Goal: Task Accomplishment & Management: Manage account settings

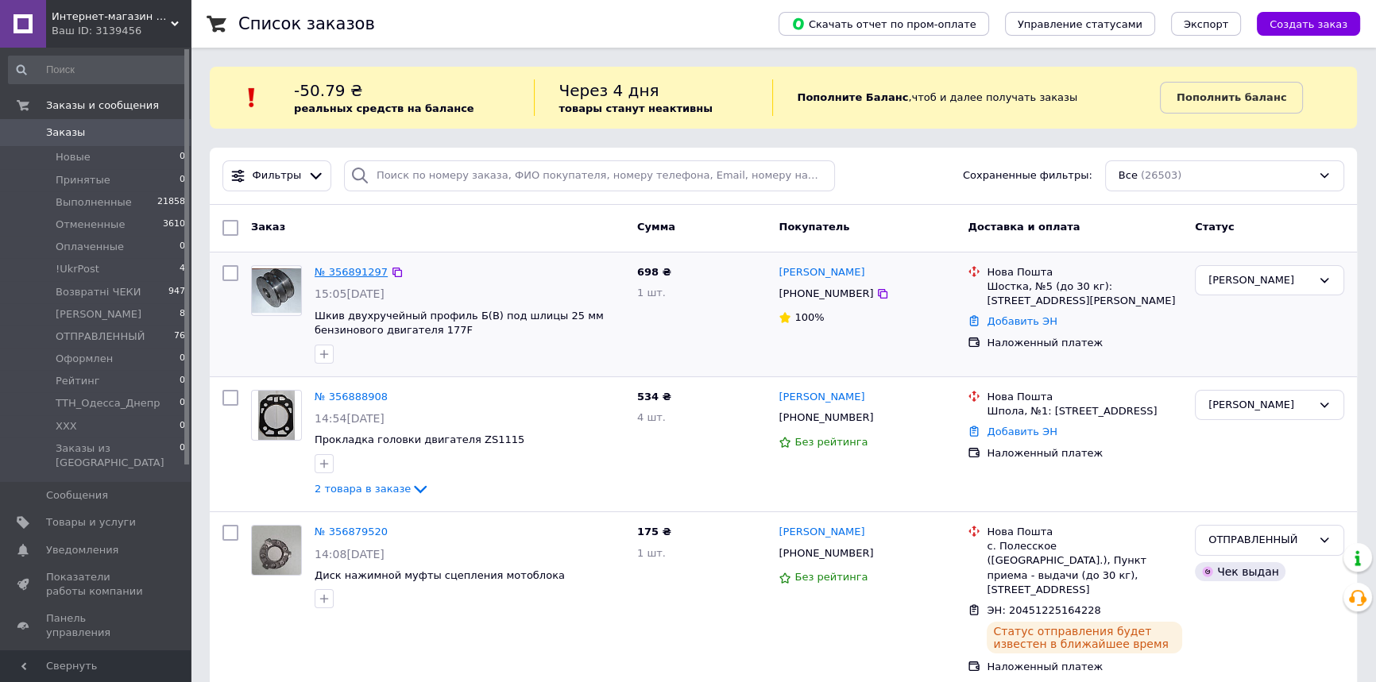
click at [338, 270] on link "№ 356891297" at bounding box center [351, 272] width 73 height 12
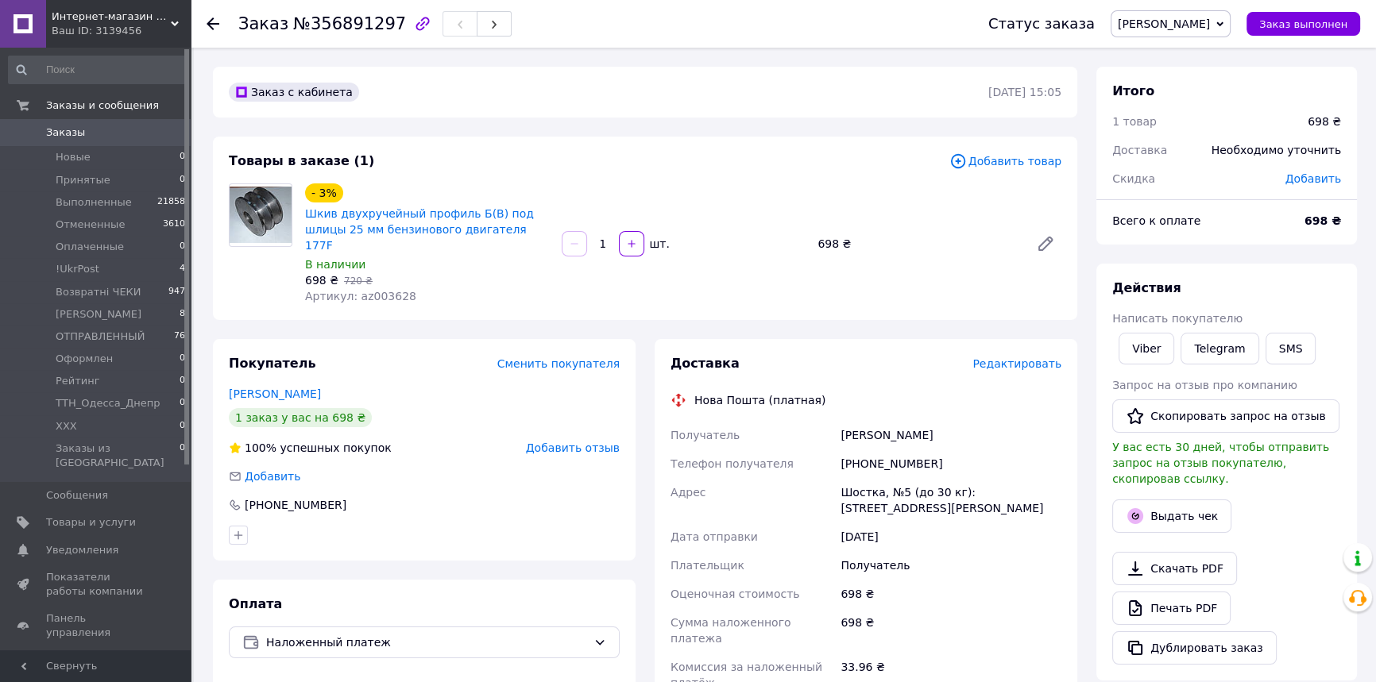
click at [1210, 25] on span "[PERSON_NAME]" at bounding box center [1163, 23] width 92 height 13
click at [1157, 182] on li "ХХХ" at bounding box center [1171, 182] width 121 height 24
drag, startPoint x: 923, startPoint y: 450, endPoint x: 818, endPoint y: 449, distance: 104.8
click at [818, 449] on div "Получатель [PERSON_NAME] Телефон получателя [PHONE_NUMBER] Адрес Шостка, №5 (до…" at bounding box center [865, 581] width 397 height 321
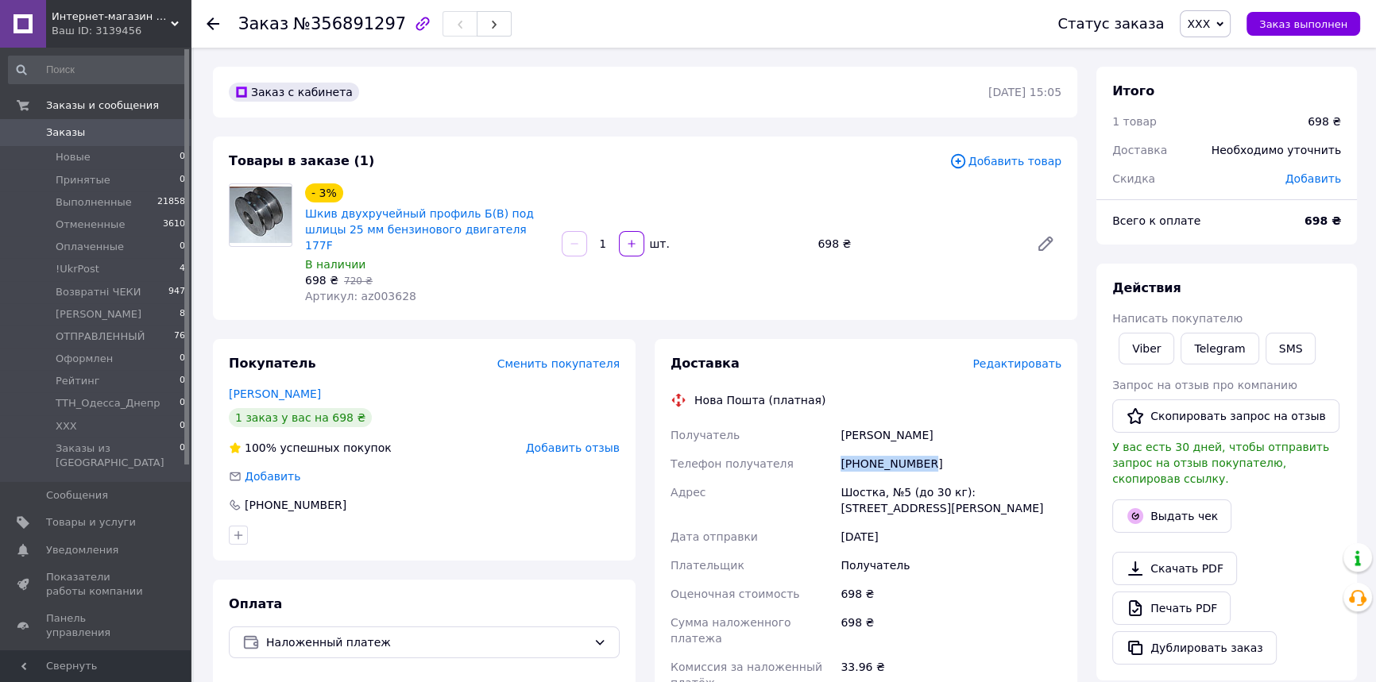
copy div "Телефон получателя [PHONE_NUMBER]"
drag, startPoint x: 921, startPoint y: 422, endPoint x: 835, endPoint y: 418, distance: 86.7
click at [835, 421] on div "Получатель [PERSON_NAME] Телефон получателя [PHONE_NUMBER] Адрес Шостка, №5 (до…" at bounding box center [865, 581] width 397 height 321
copy div "Получатель [PERSON_NAME]"
click at [862, 481] on div "Шостка, №5 (до 30 кг): [STREET_ADDRESS][PERSON_NAME]" at bounding box center [950, 500] width 227 height 44
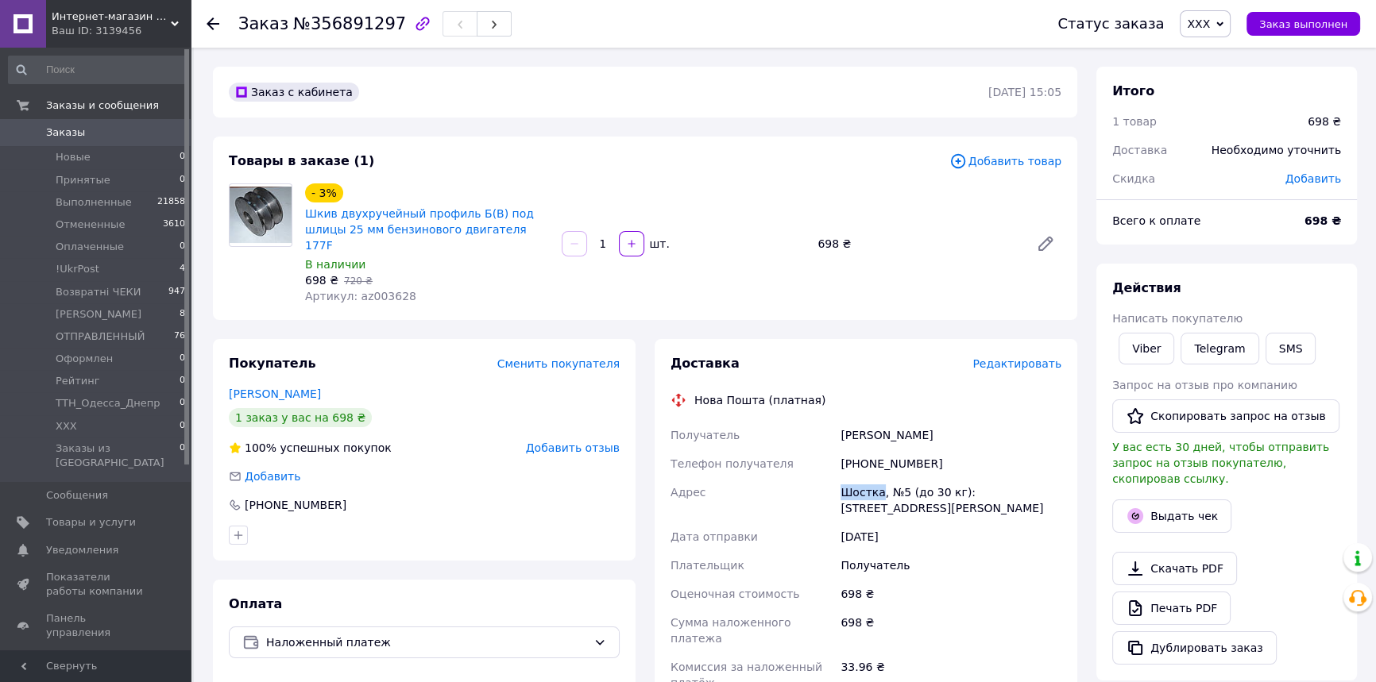
click at [862, 481] on div "Шостка, №5 (до 30 кг): [STREET_ADDRESS][PERSON_NAME]" at bounding box center [950, 500] width 227 height 44
copy div "Шостка"
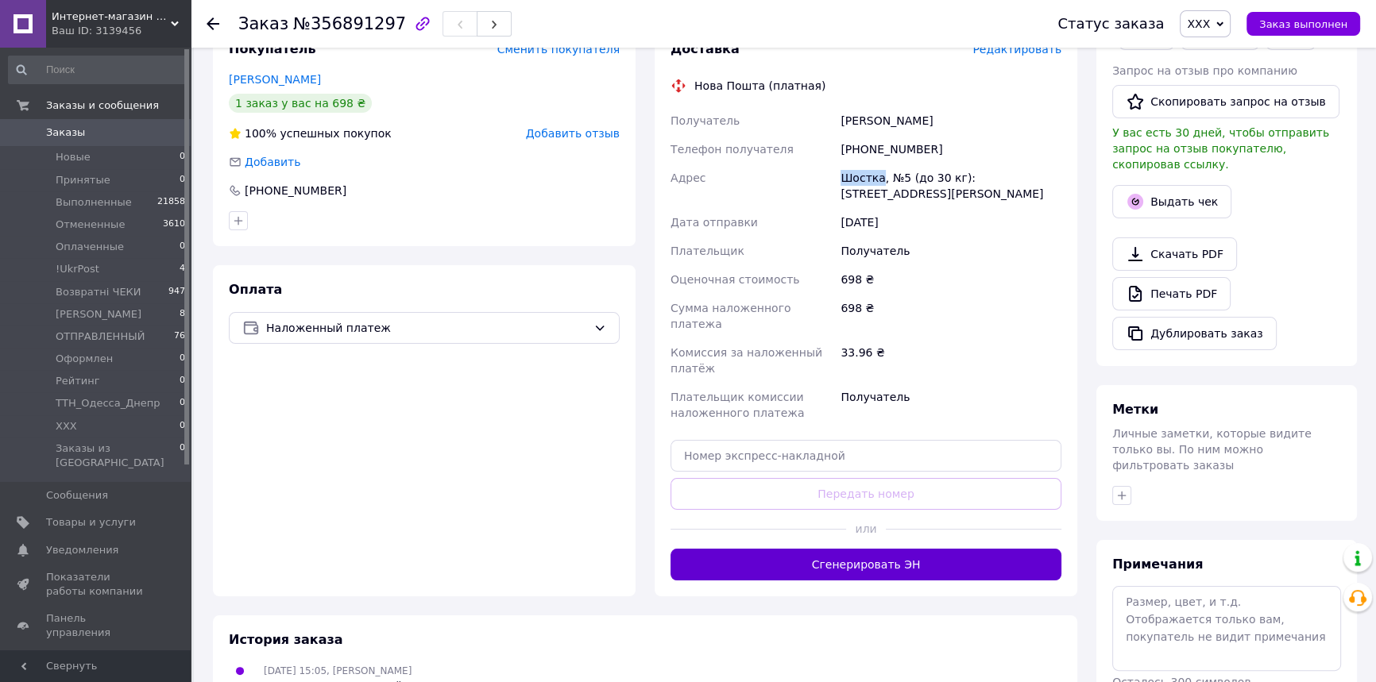
scroll to position [361, 0]
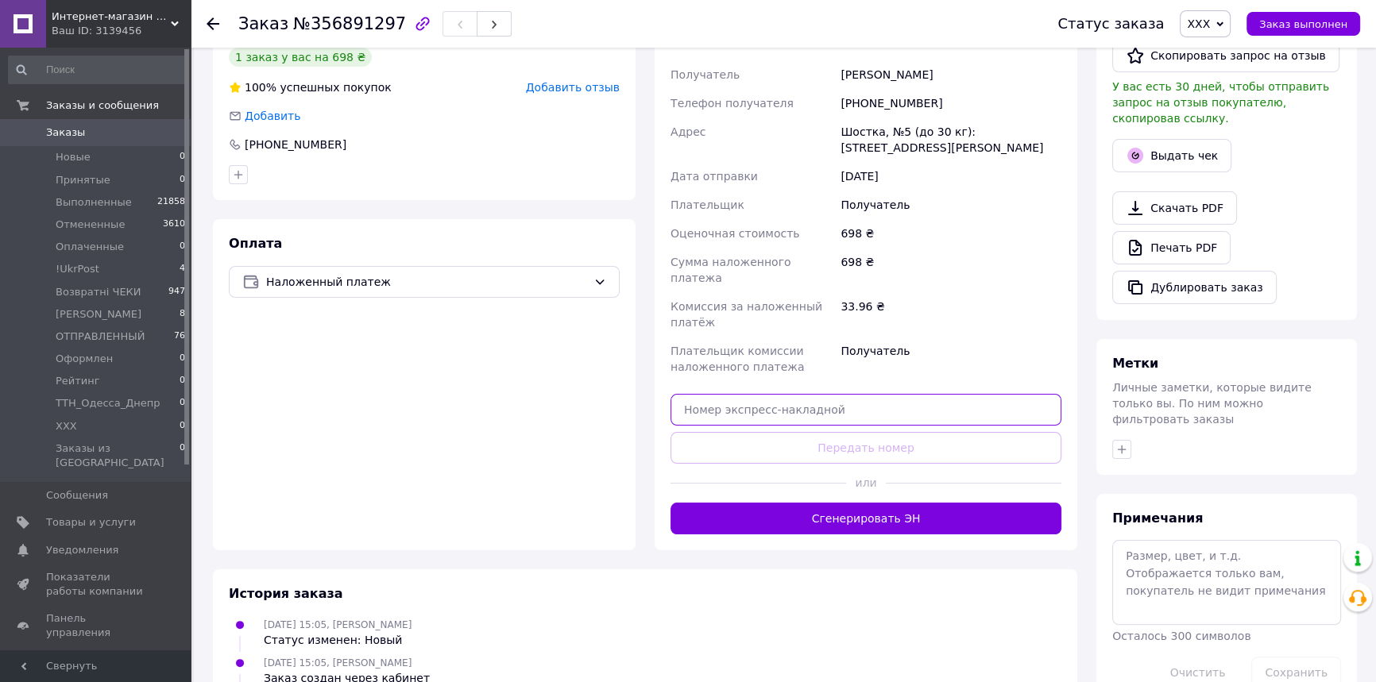
click at [726, 394] on input "text" at bounding box center [865, 410] width 391 height 32
paste input "20451225187854"
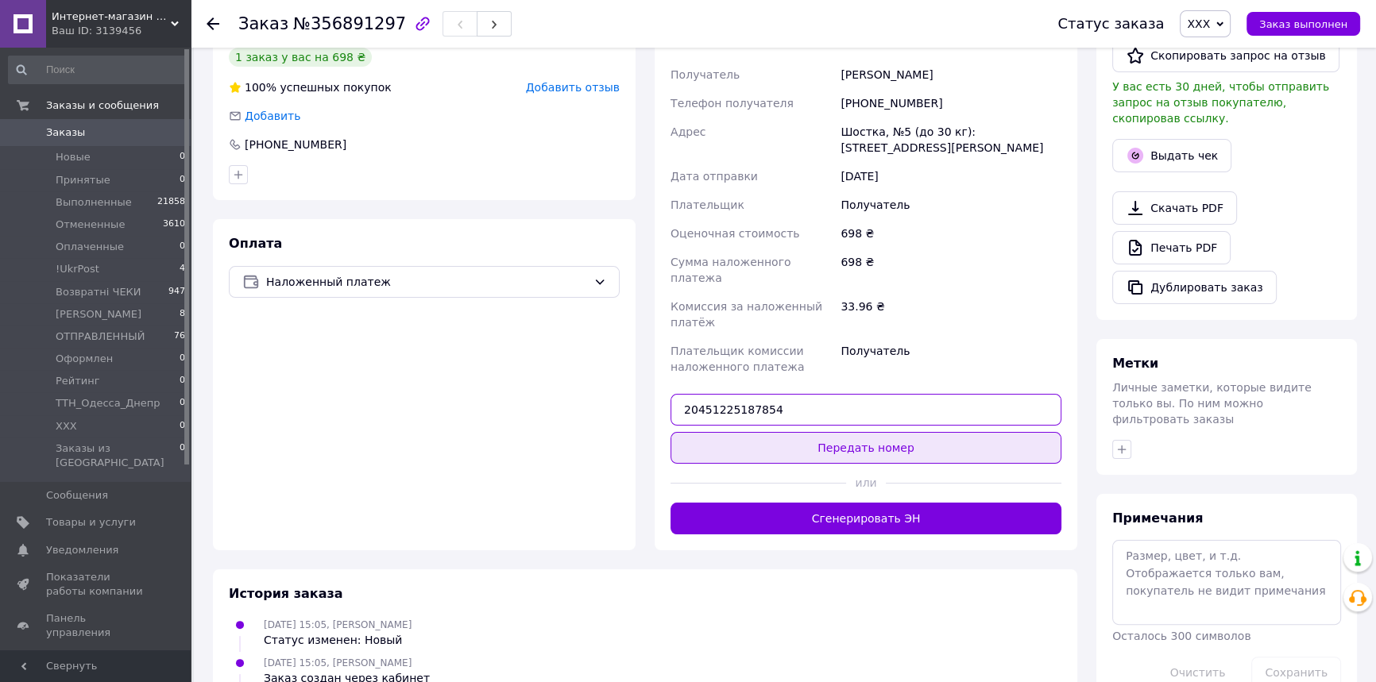
type input "20451225187854"
click at [728, 432] on button "Передать номер" at bounding box center [865, 448] width 391 height 32
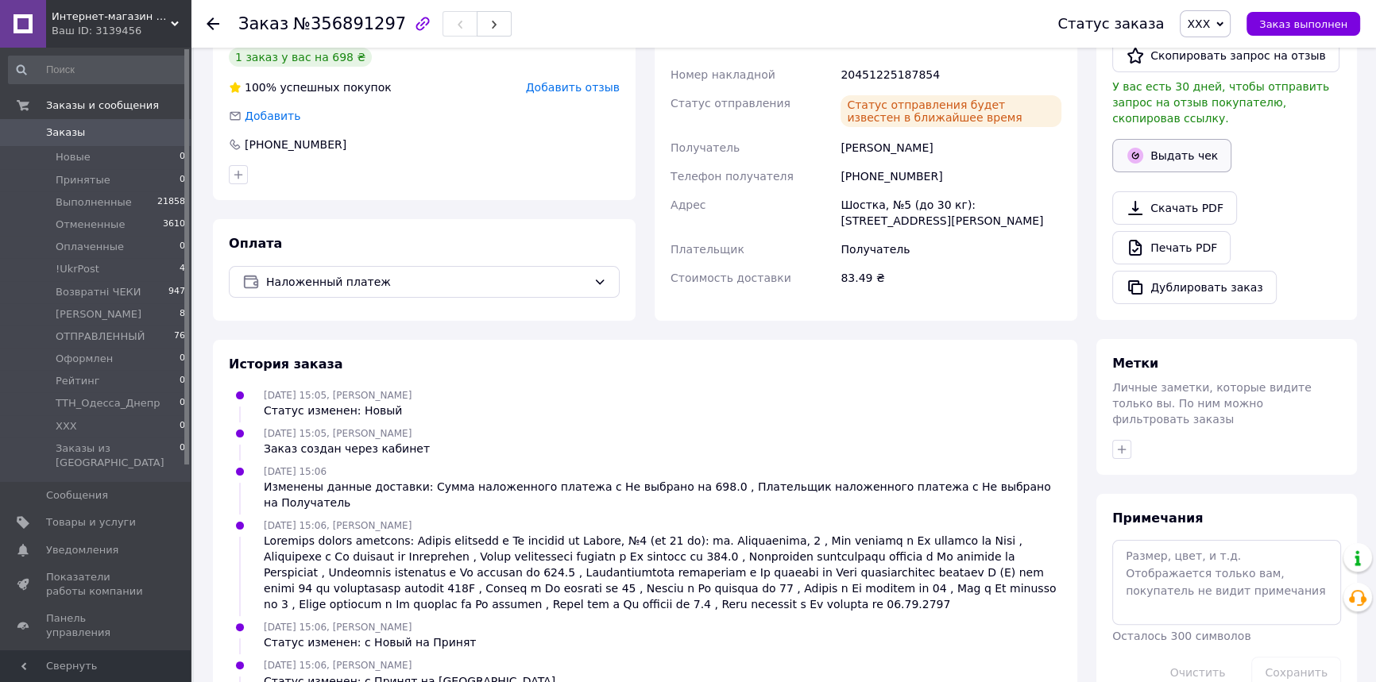
click at [1165, 151] on button "Выдать чек" at bounding box center [1171, 155] width 119 height 33
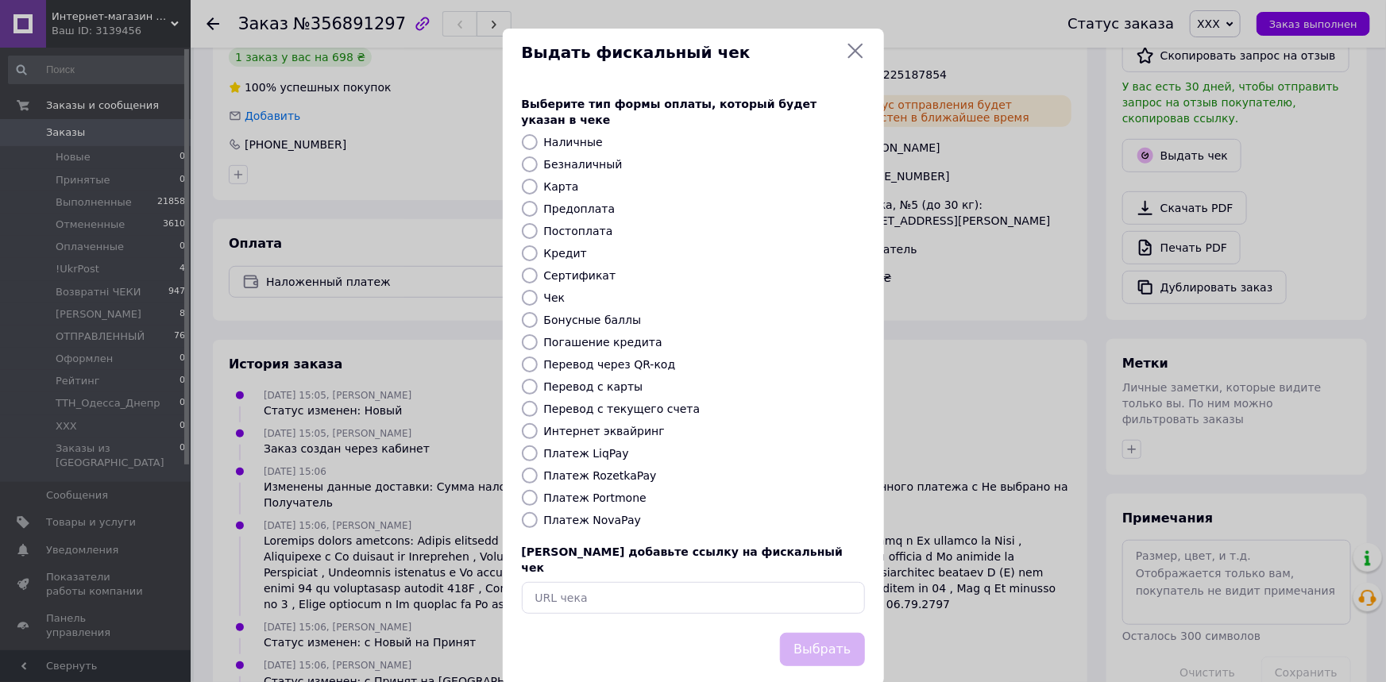
click at [622, 514] on label "Платеж NovaPay" at bounding box center [592, 520] width 97 height 13
click at [538, 512] on input "Платеж NovaPay" at bounding box center [530, 520] width 16 height 16
radio input "true"
click at [820, 633] on button "Выбрать" at bounding box center [822, 650] width 84 height 34
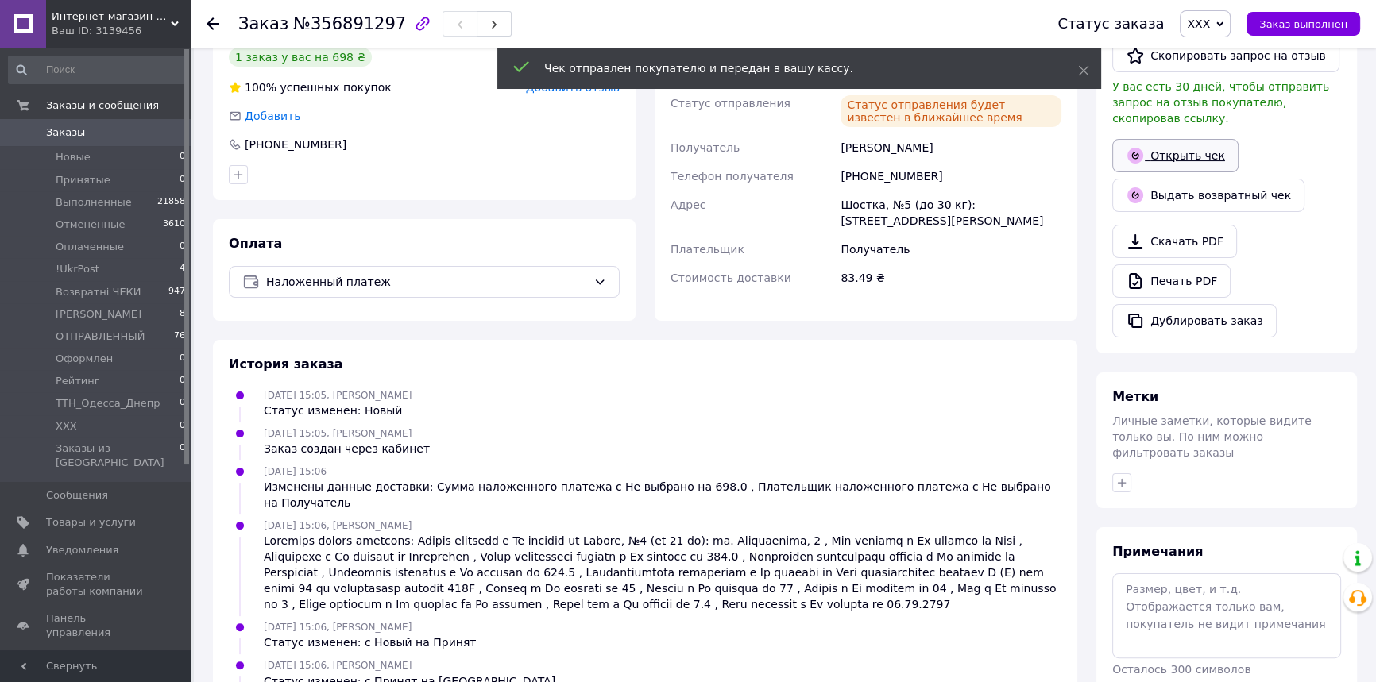
click at [1191, 144] on link "Открыть чек" at bounding box center [1175, 155] width 126 height 33
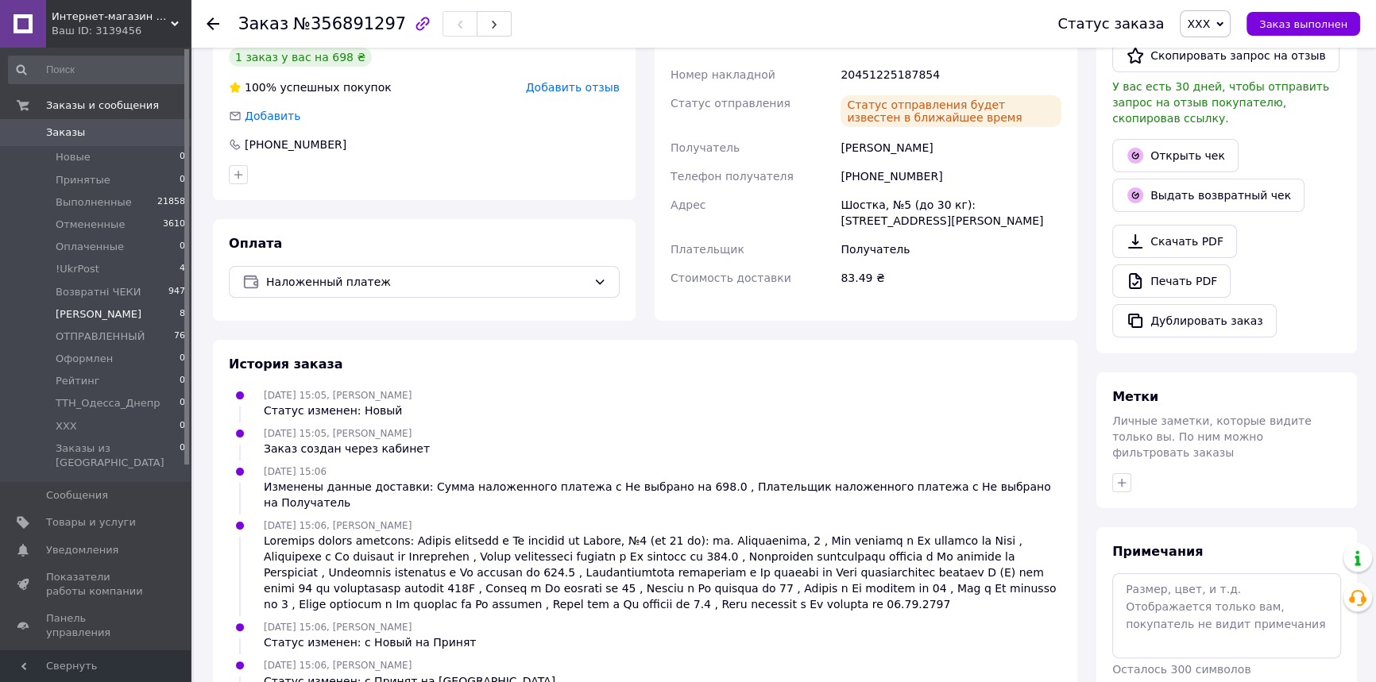
click at [111, 316] on span "[PERSON_NAME]" at bounding box center [99, 314] width 86 height 14
